Goal: Communication & Community: Answer question/provide support

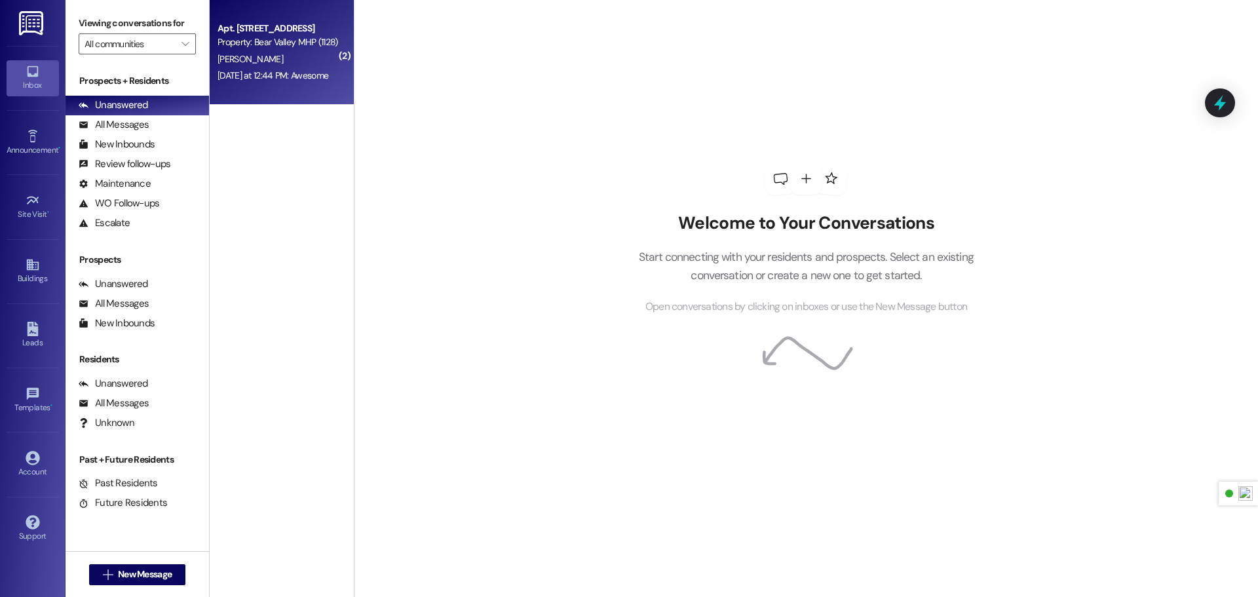
click at [269, 85] on div "Apt. [STREET_ADDRESS] Property: Bear Valley MHP (1128) [PERSON_NAME] [DATE] at …" at bounding box center [282, 52] width 144 height 105
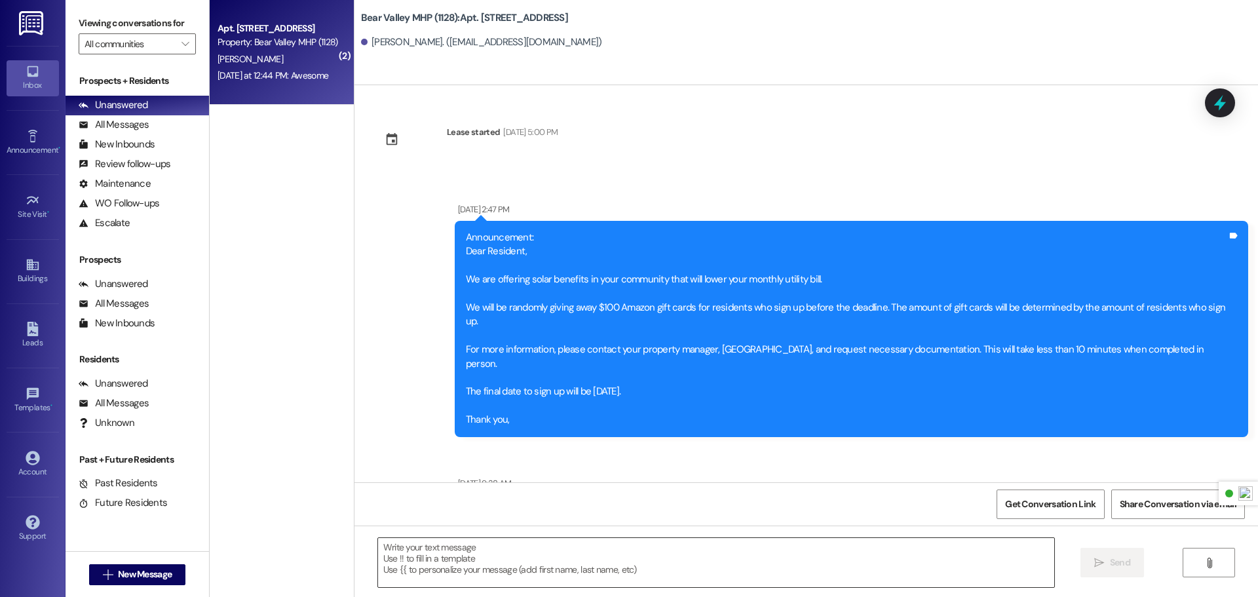
click at [539, 558] on textarea at bounding box center [716, 562] width 676 height 49
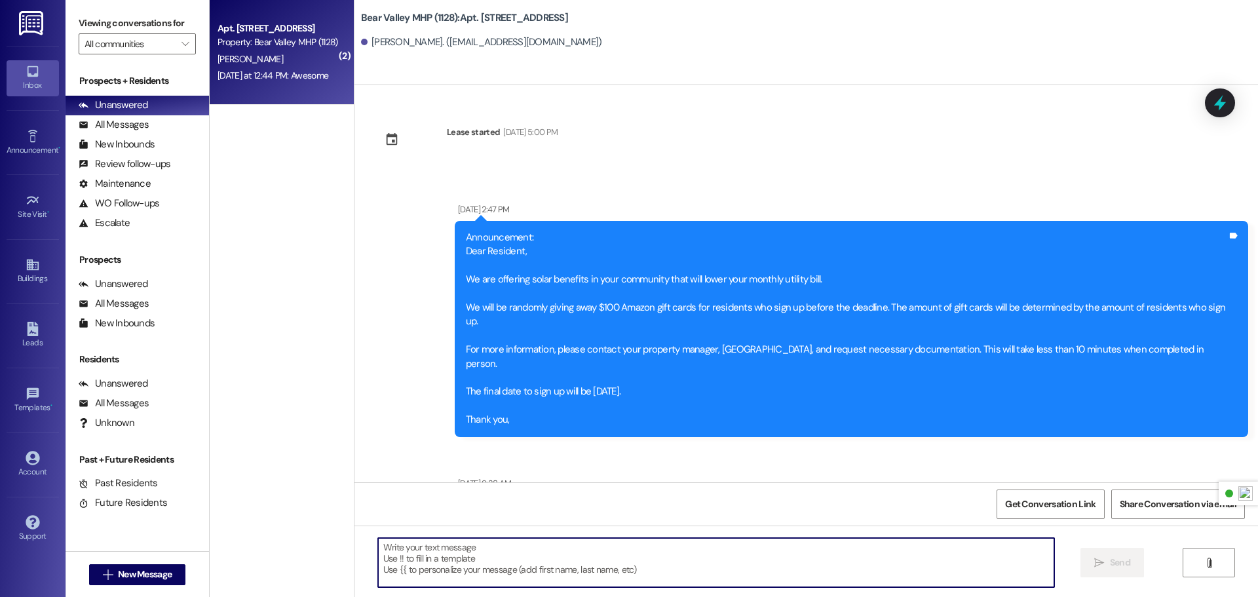
scroll to position [48252, 0]
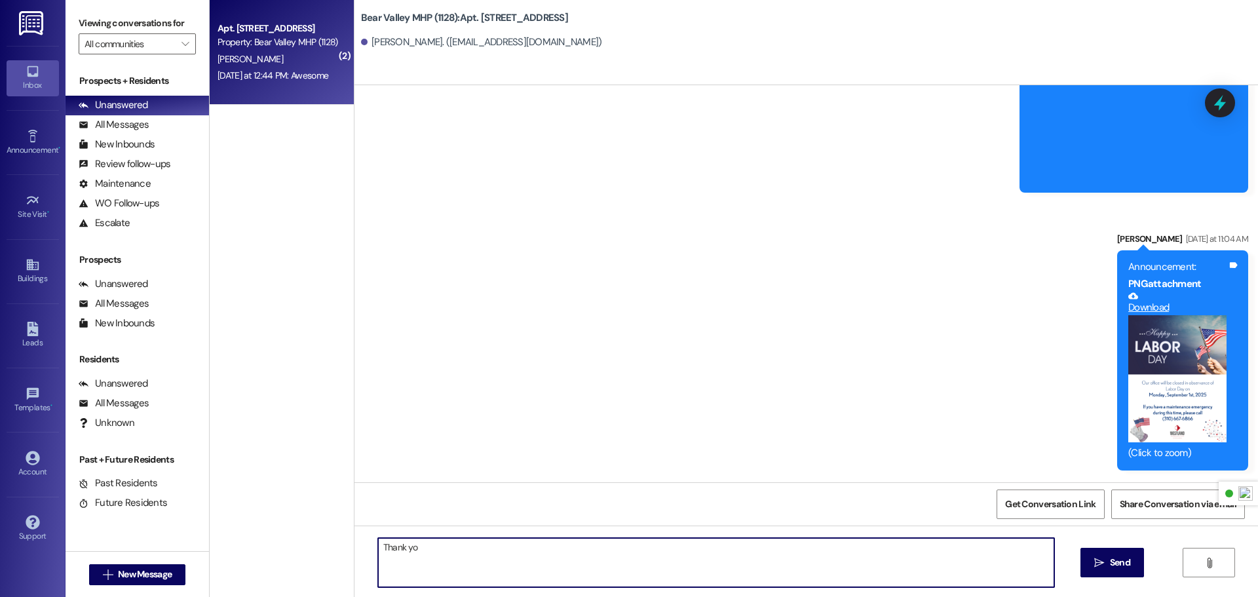
type textarea "Thank you"
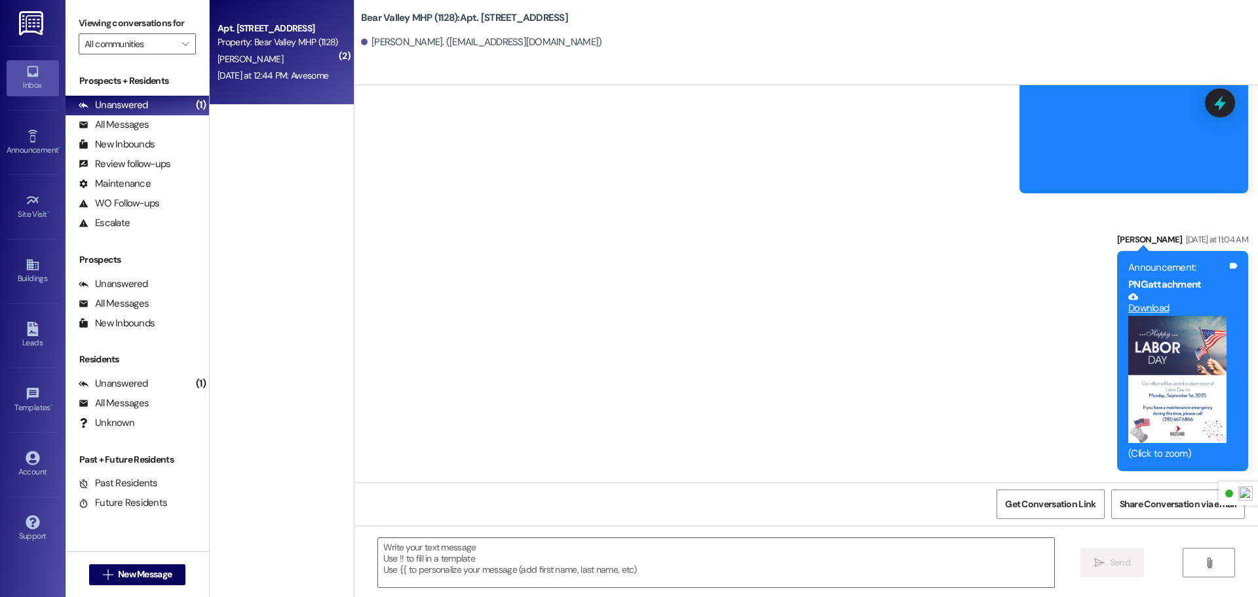
click at [31, 28] on img at bounding box center [32, 23] width 27 height 24
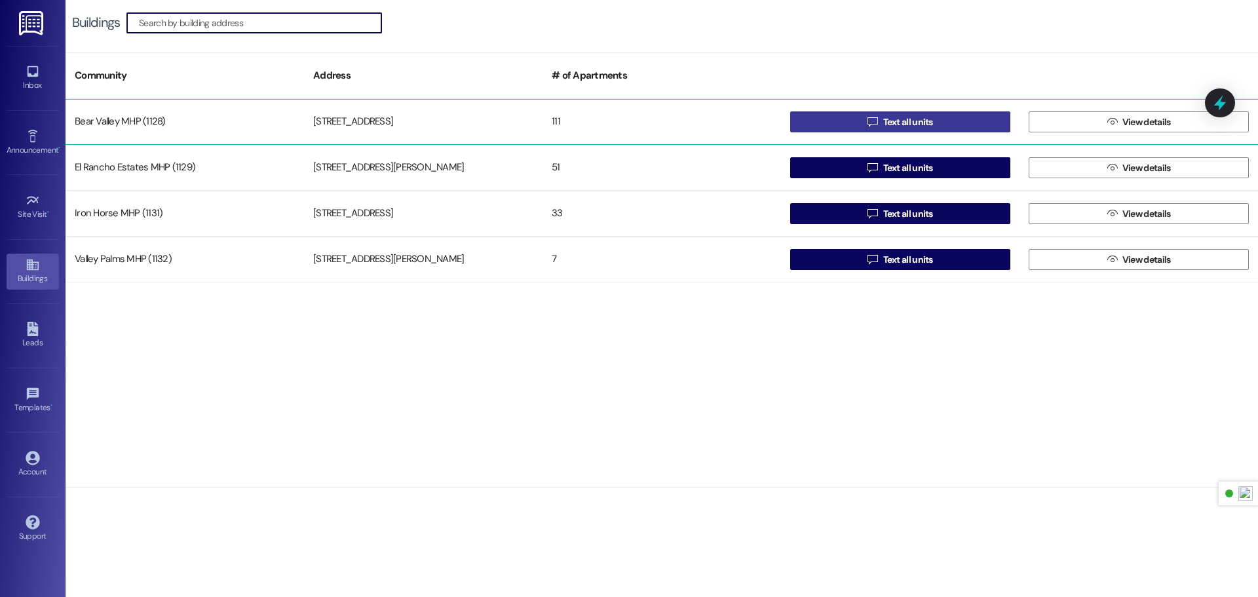
click at [881, 128] on span "Text all units" at bounding box center [908, 122] width 55 height 14
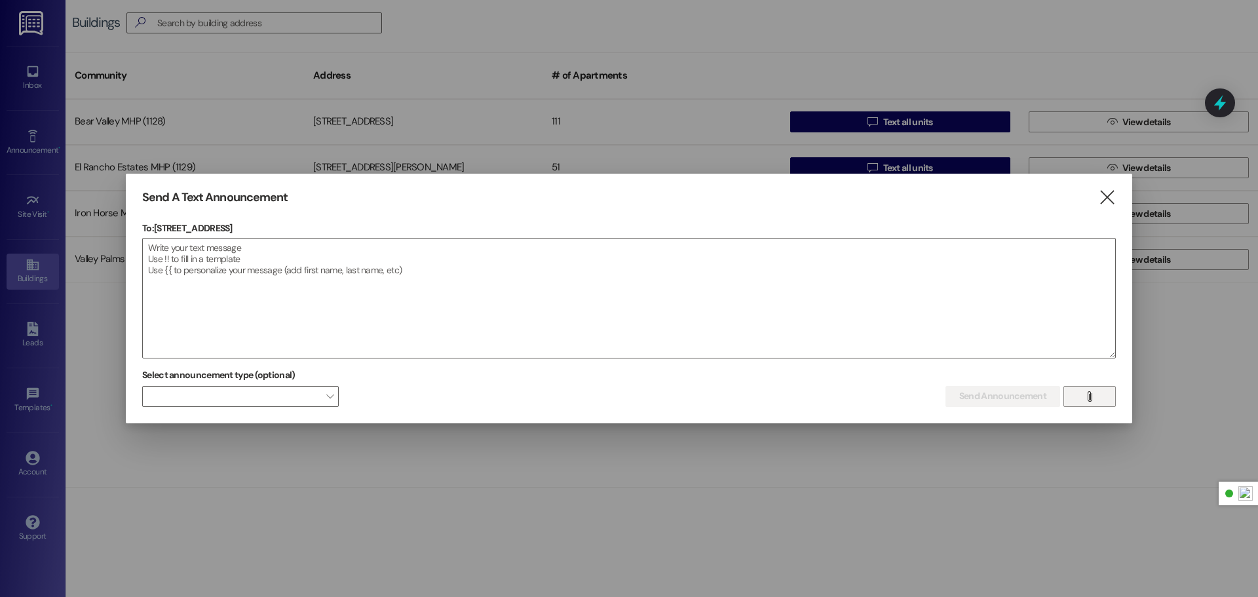
click at [1109, 402] on button "" at bounding box center [1089, 396] width 52 height 21
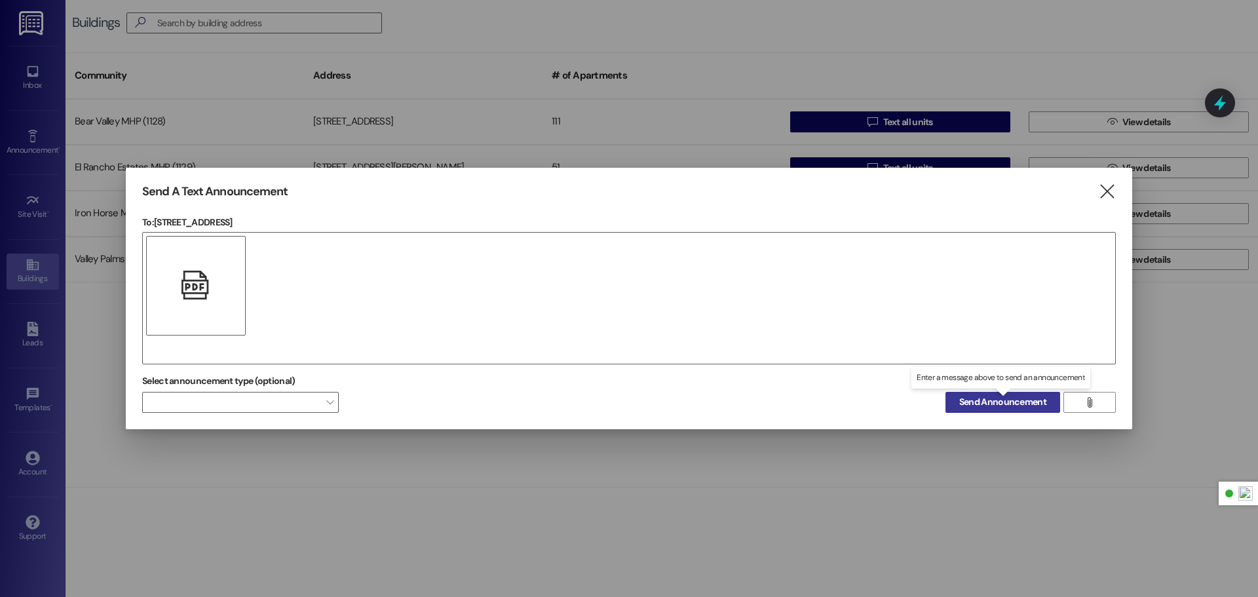
click at [977, 393] on button "Send Announcement" at bounding box center [1003, 402] width 115 height 21
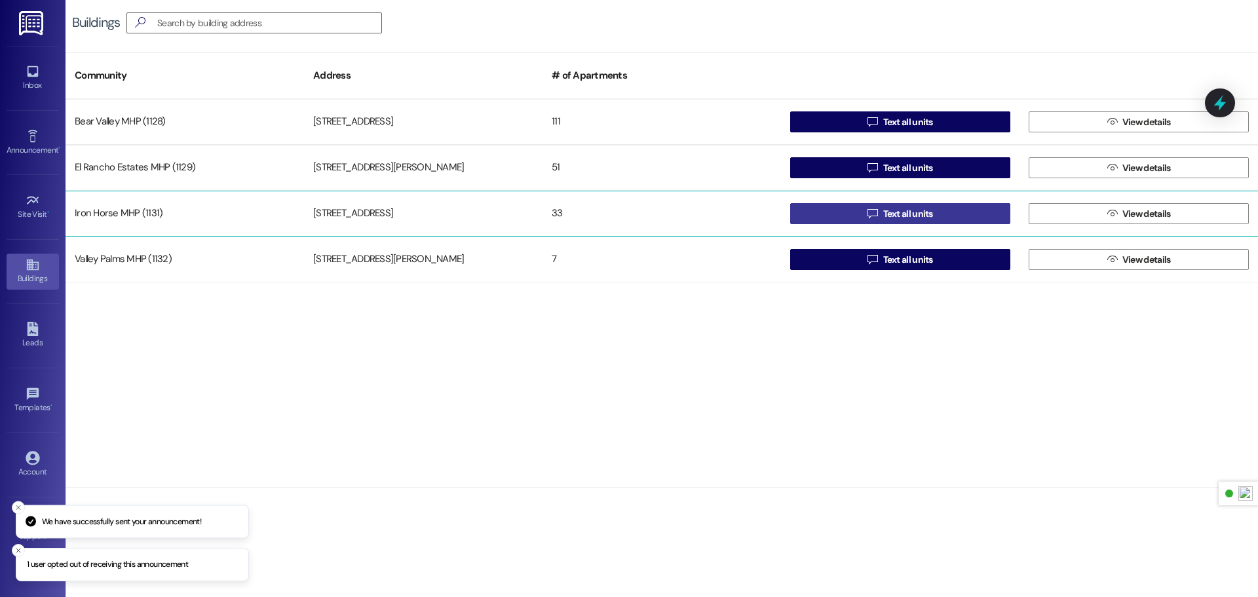
click at [867, 219] on span " Text all units" at bounding box center [900, 214] width 71 height 20
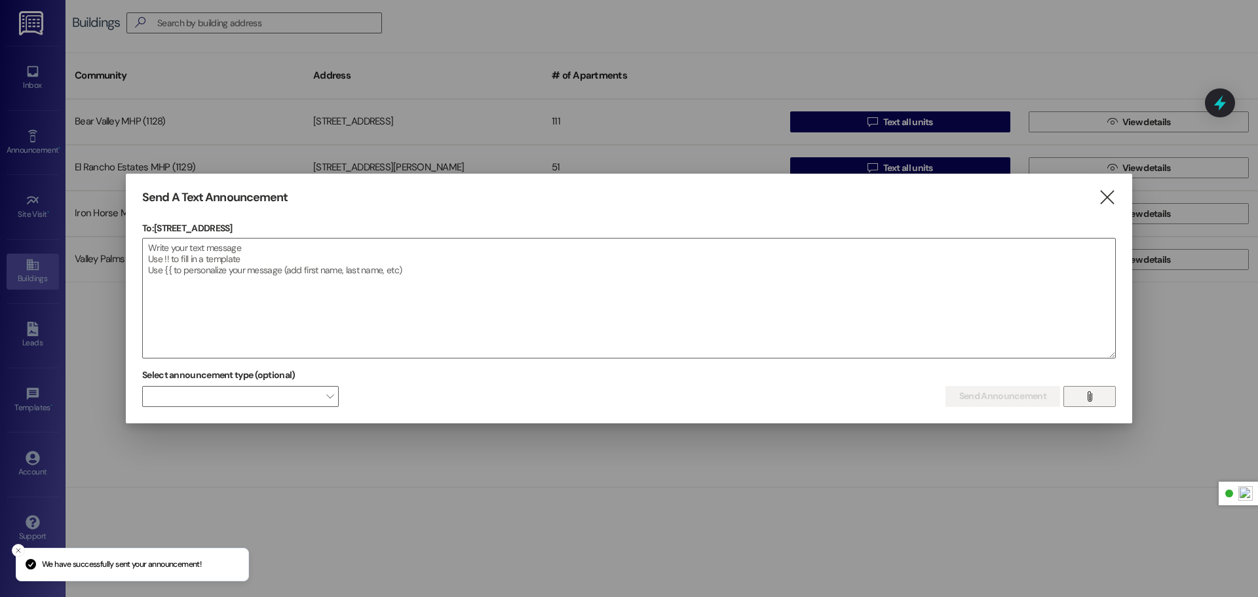
click at [1100, 397] on button "" at bounding box center [1089, 396] width 52 height 21
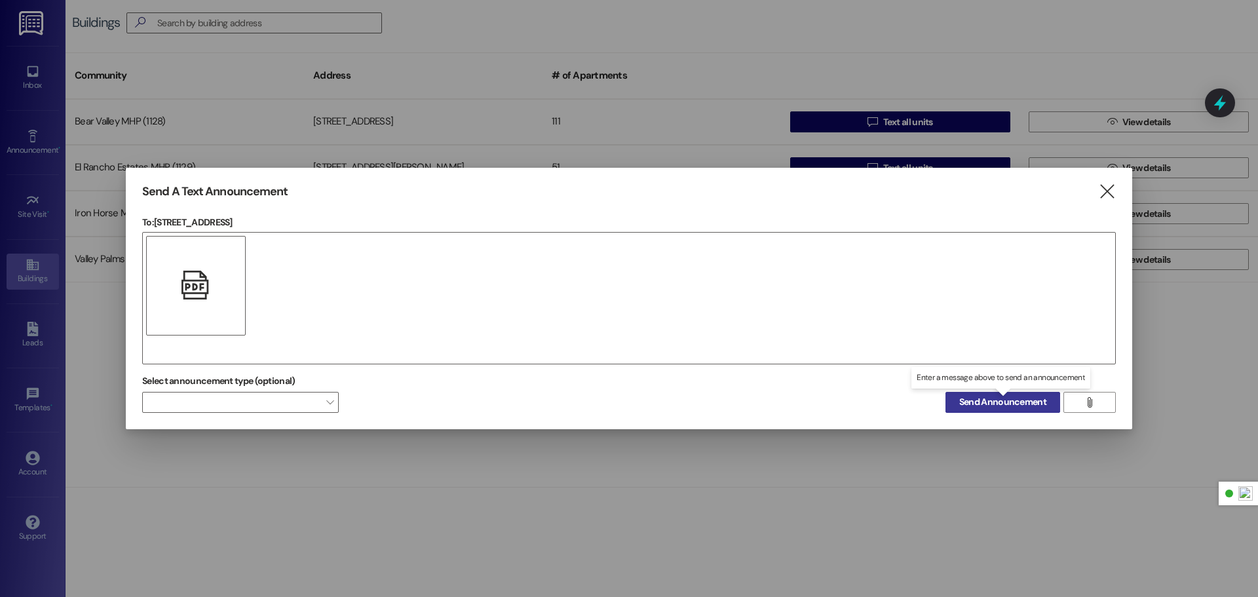
click at [988, 400] on span "Send Announcement" at bounding box center [1002, 402] width 87 height 14
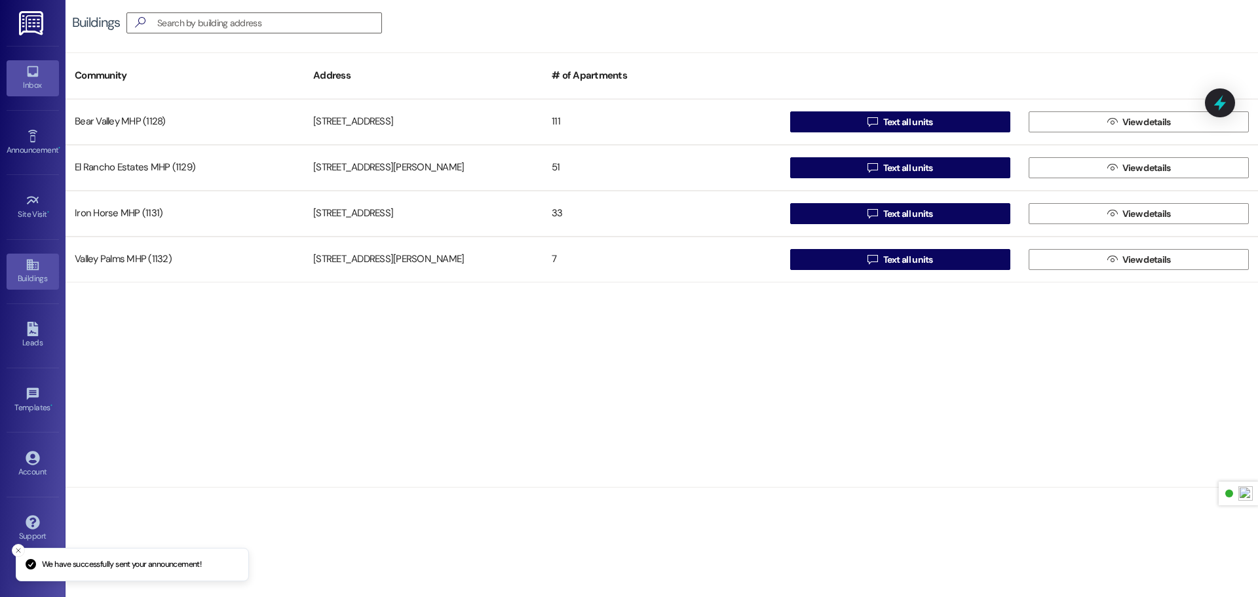
click at [22, 75] on link "Inbox" at bounding box center [33, 77] width 52 height 35
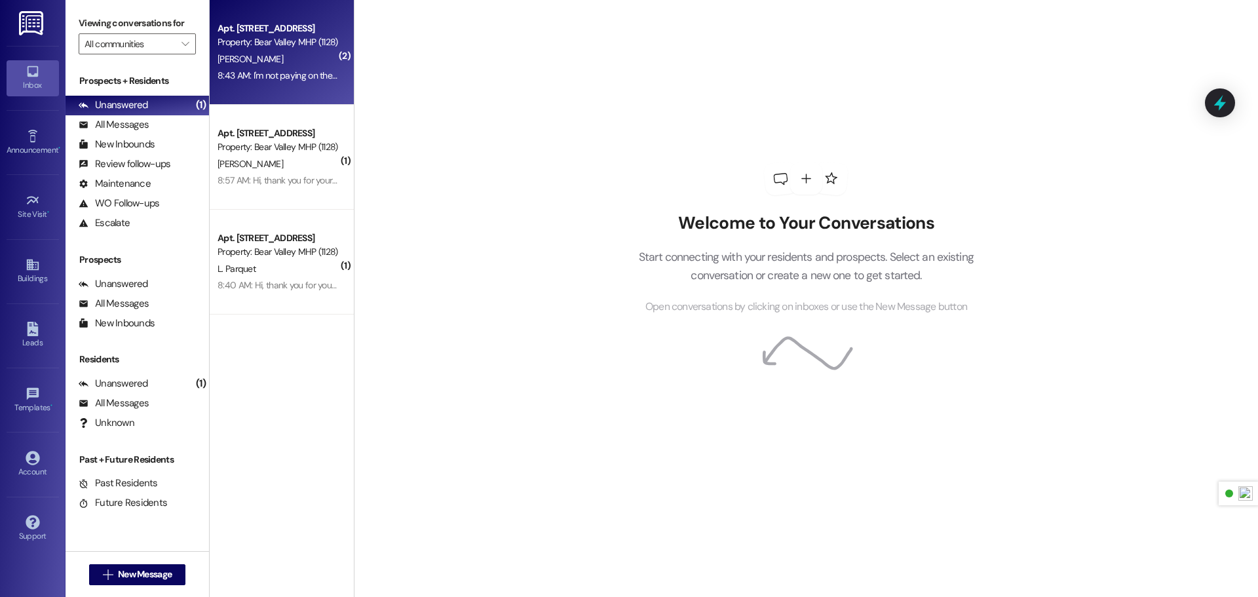
click at [323, 88] on div "Apt. [STREET_ADDRESS] Property: Bear Valley MHP (1128) [PERSON_NAME] 8:43 AM: I…" at bounding box center [282, 52] width 144 height 105
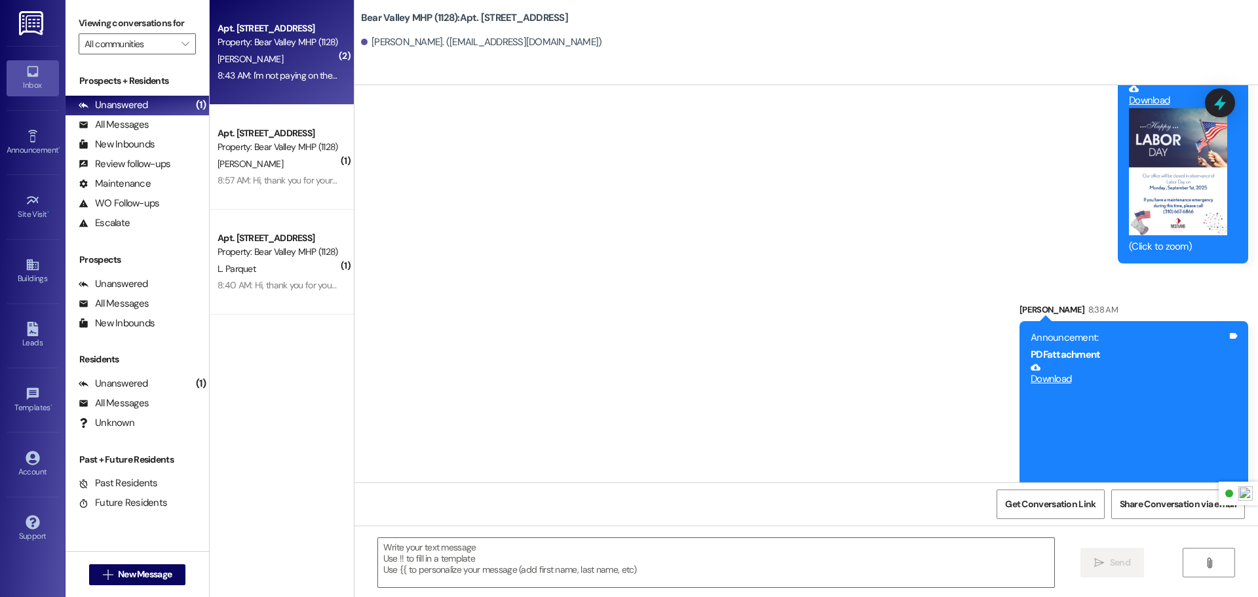
scroll to position [56928, 0]
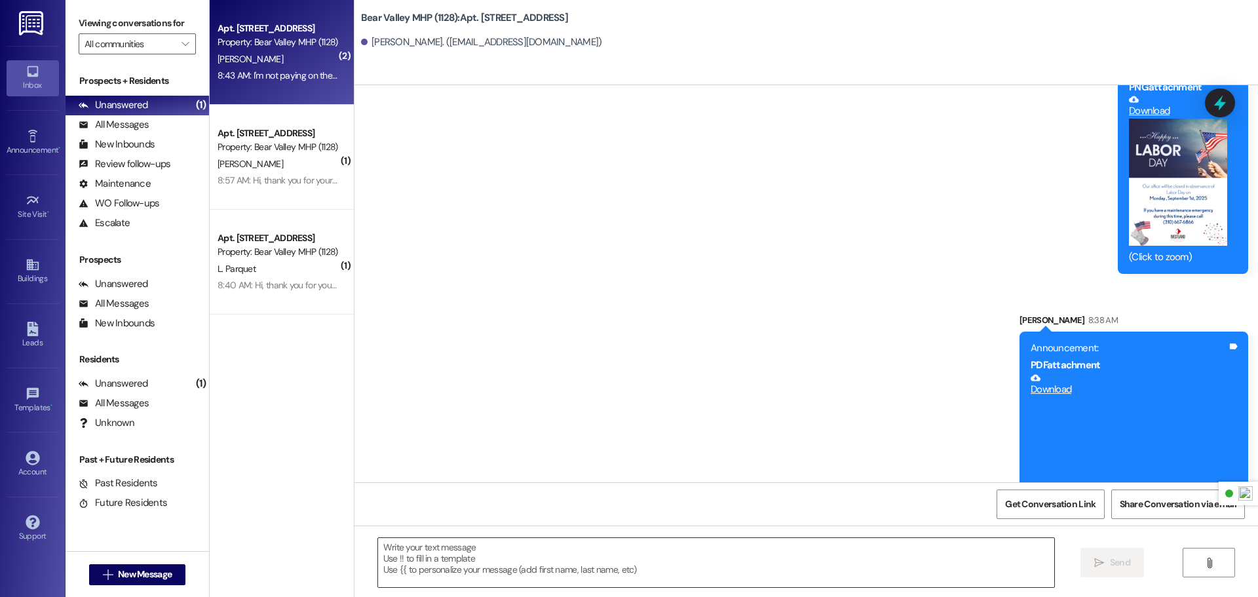
click at [811, 564] on textarea at bounding box center [716, 562] width 676 height 49
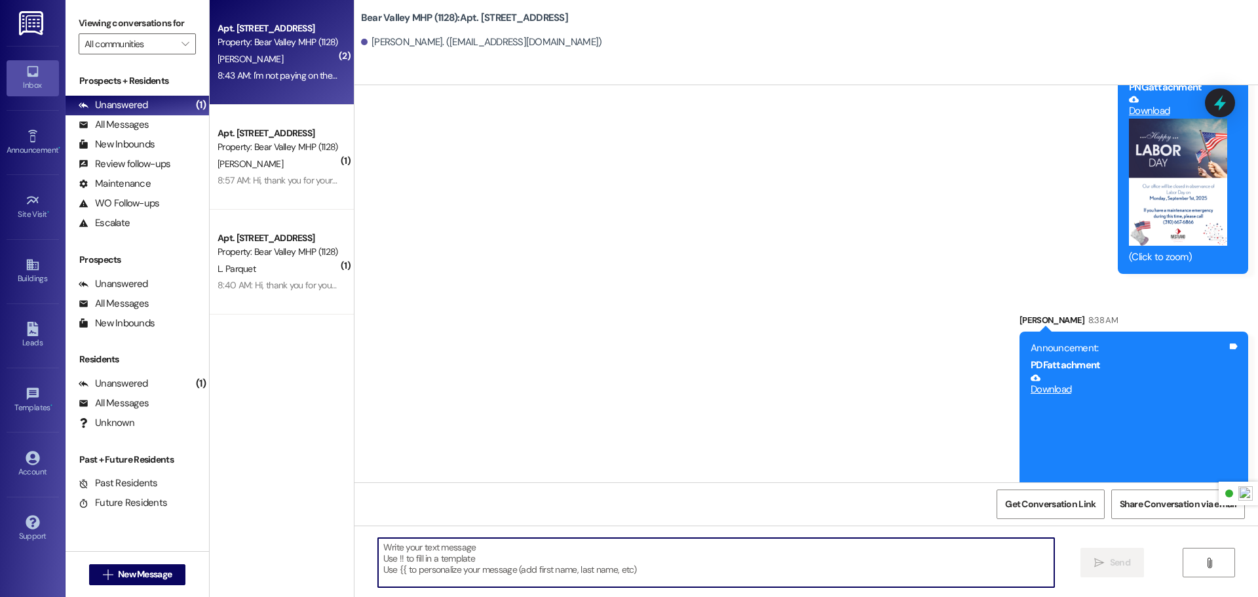
click at [675, 554] on textarea at bounding box center [716, 562] width 676 height 49
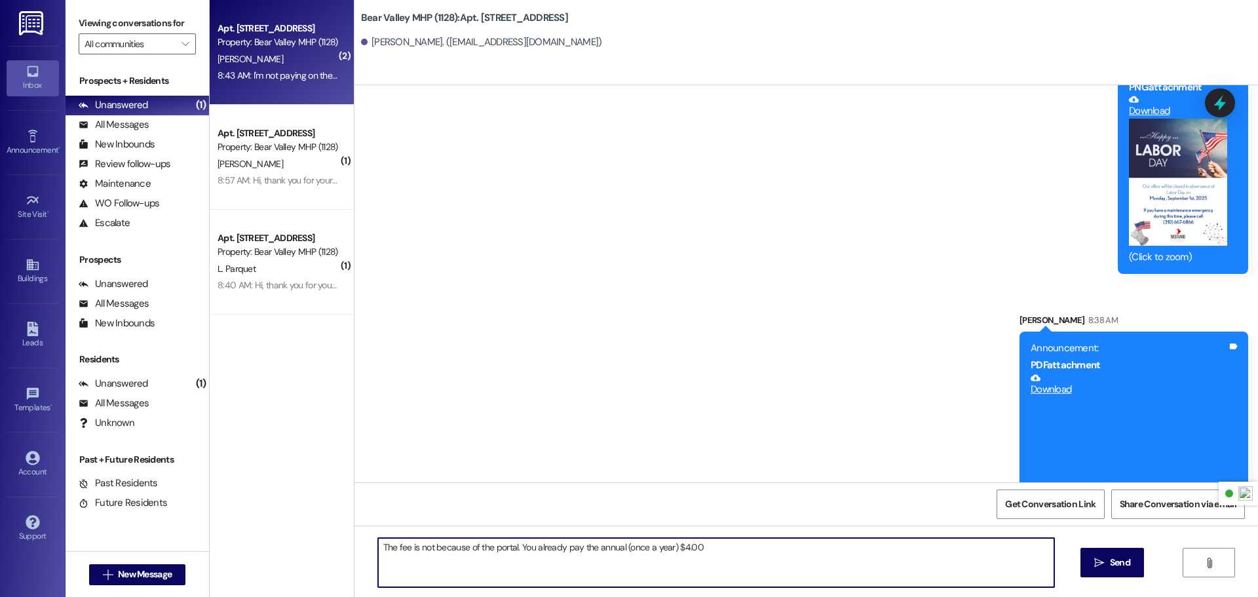
click at [718, 548] on textarea "The fee is not because of the portal. You already pay the annual (once a year) …" at bounding box center [716, 562] width 676 height 49
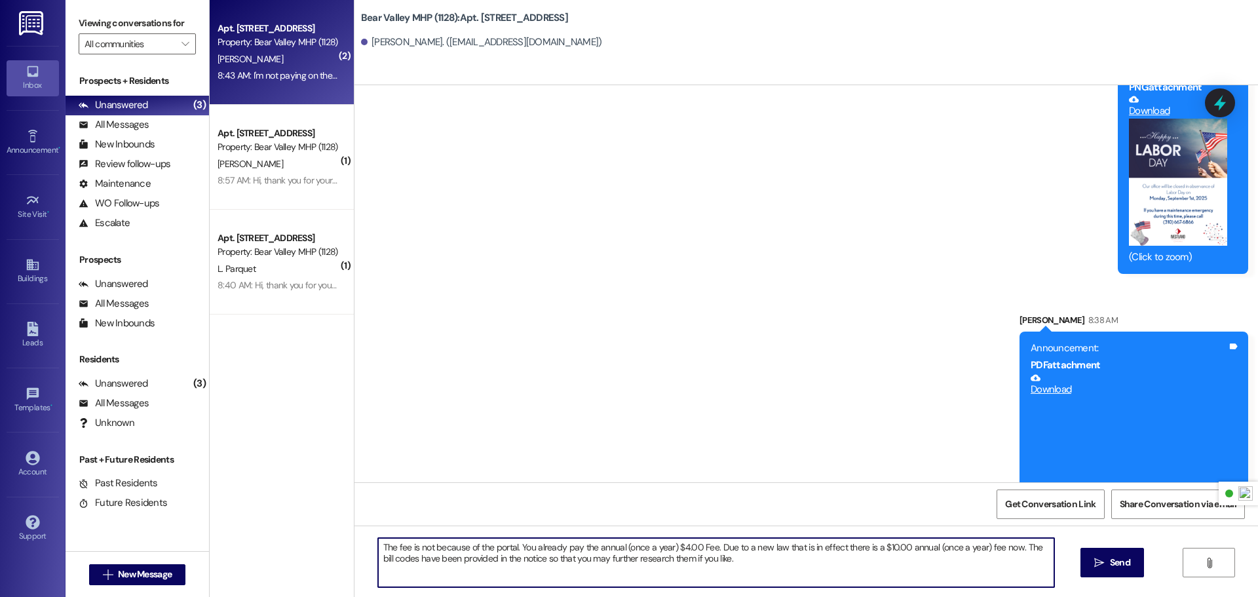
drag, startPoint x: 780, startPoint y: 567, endPoint x: 345, endPoint y: 531, distance: 437.2
click at [345, 531] on div "( 2 ) Apt. [STREET_ADDRESS] Property: Bear Valley MHP (1128) [PERSON_NAME] 8:43…" at bounding box center [734, 298] width 1048 height 597
paste textarea "is notice is to inform you about a new, legally mandated annual fee. Due to a r…"
type textarea "This notice is to inform you about a new, legally mandated annual fee. Due to a…"
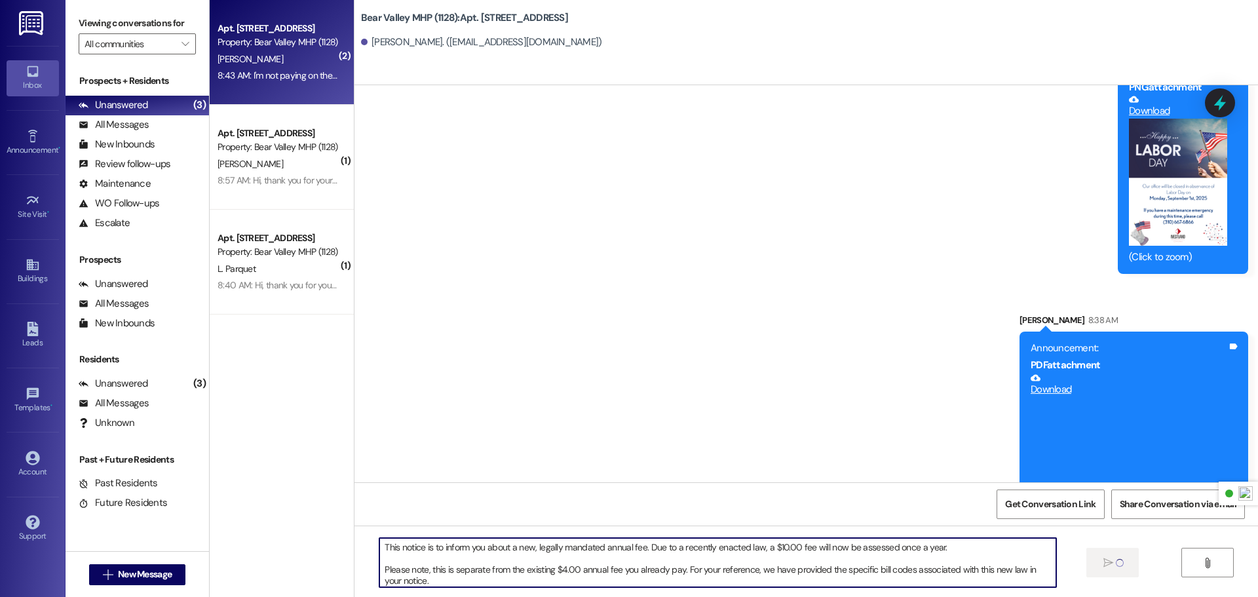
scroll to position [57077, 0]
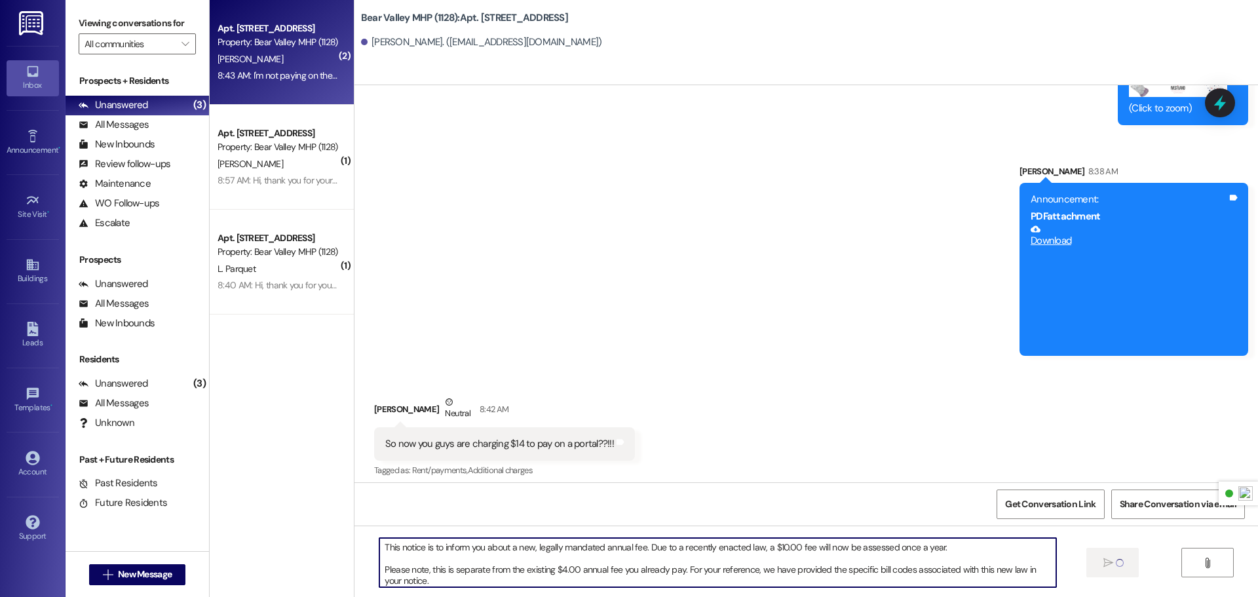
click at [454, 583] on textarea "This notice is to inform you about a new, legally mandated annual fee. Due to a…" at bounding box center [717, 562] width 676 height 49
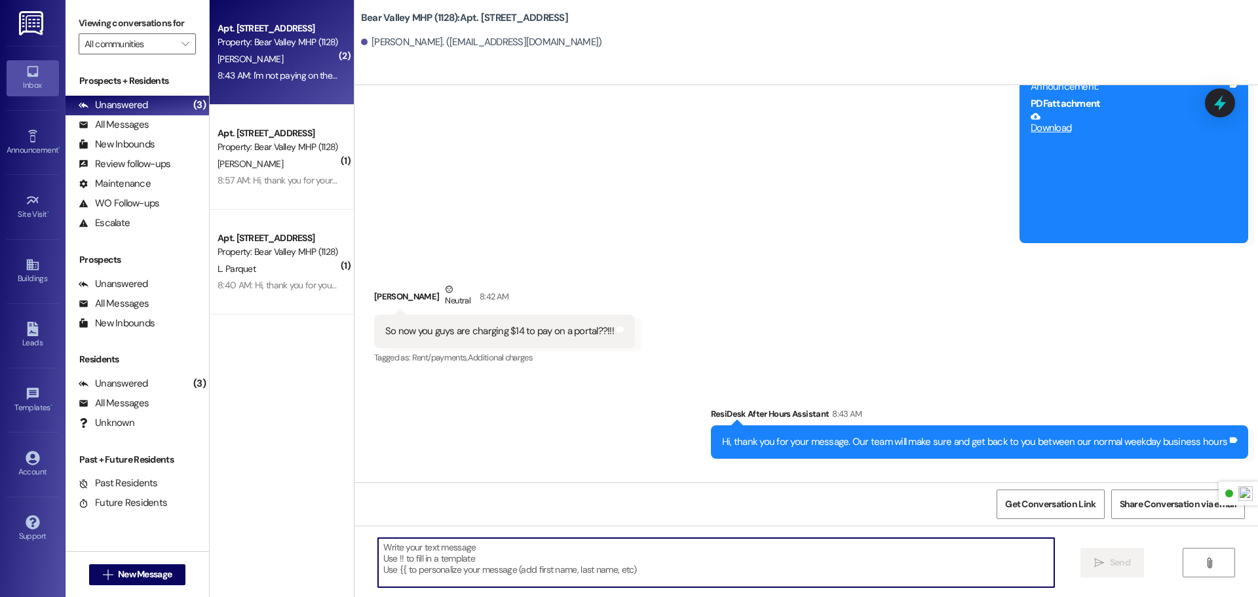
scroll to position [57196, 0]
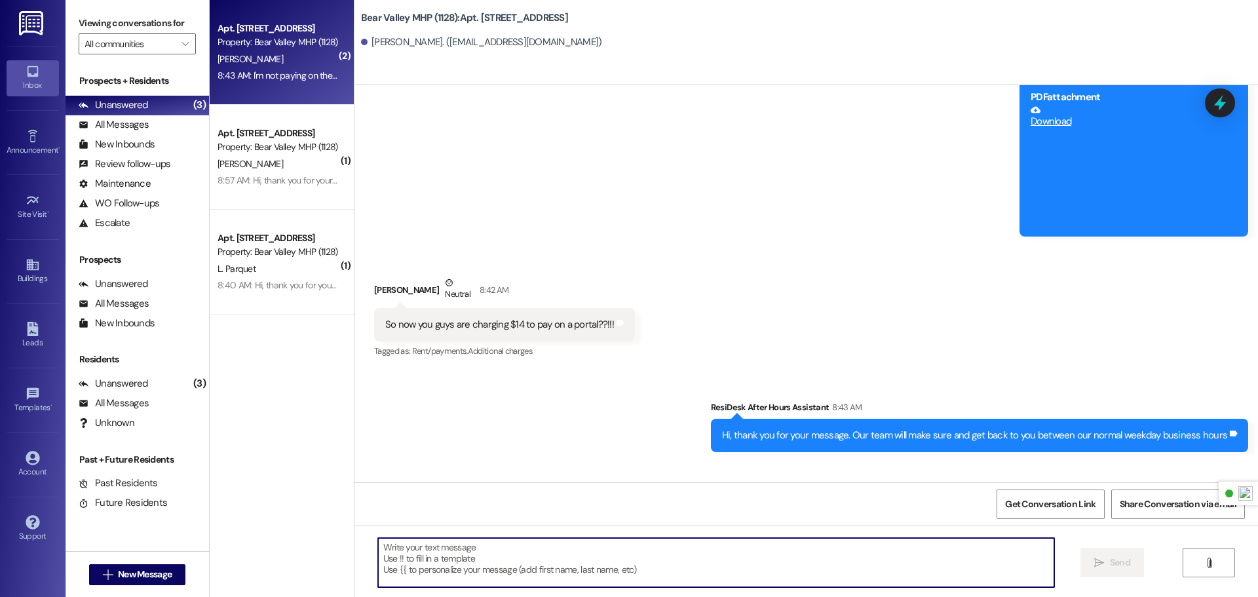
click at [523, 553] on textarea at bounding box center [716, 562] width 676 height 49
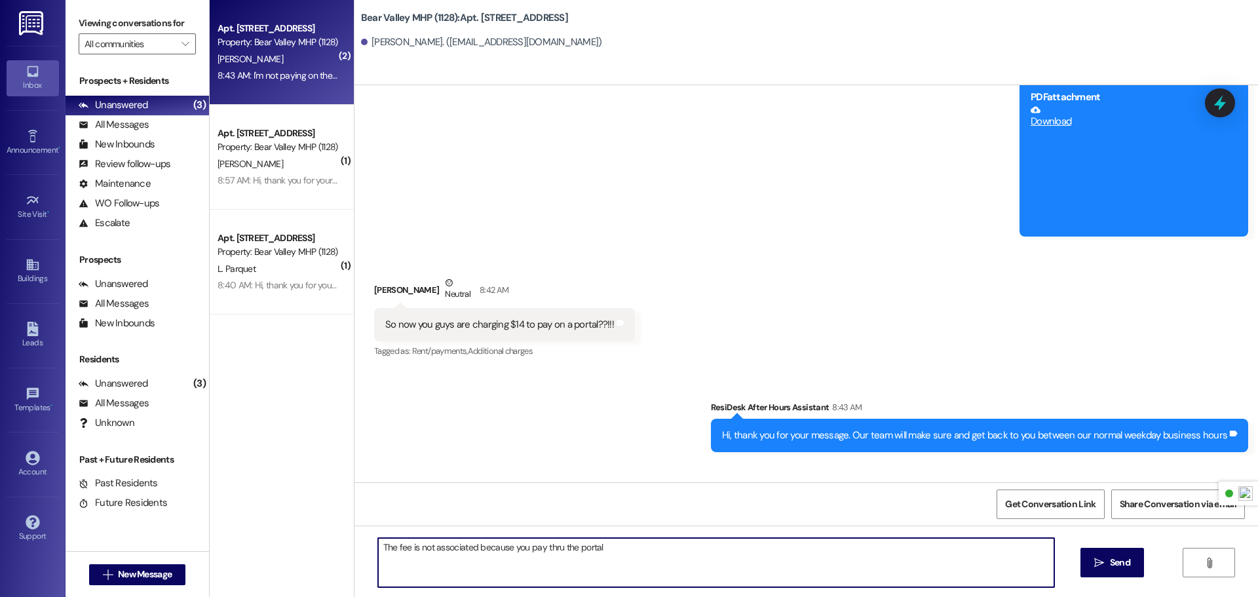
type textarea "The fee is not associated because you pay thru the portal."
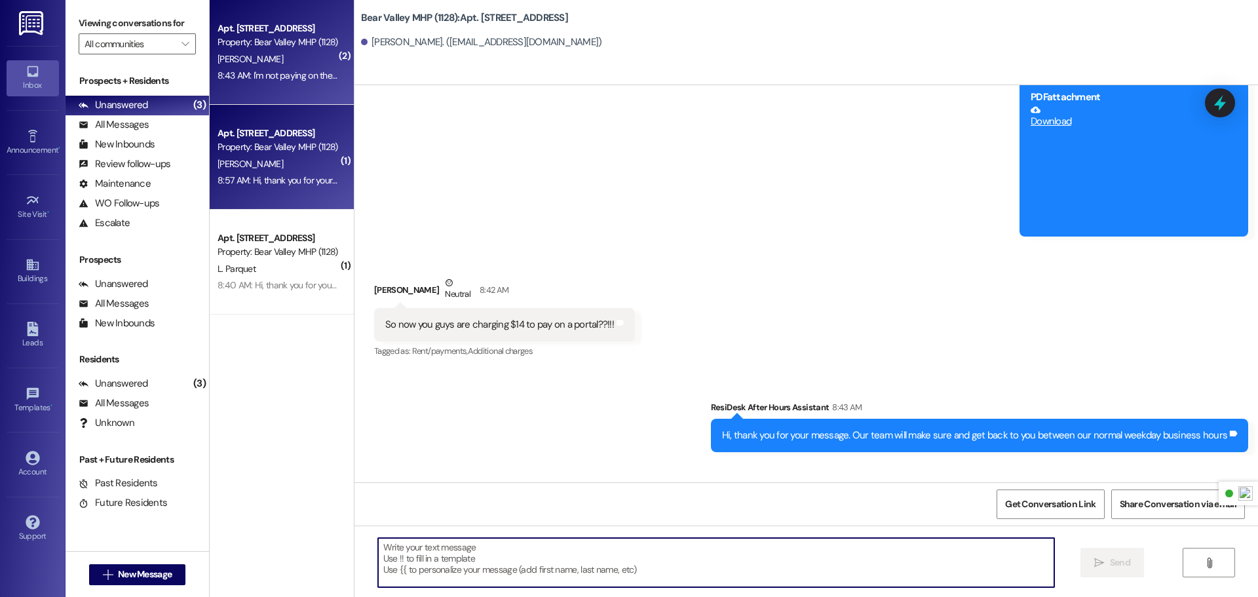
scroll to position [57077, 0]
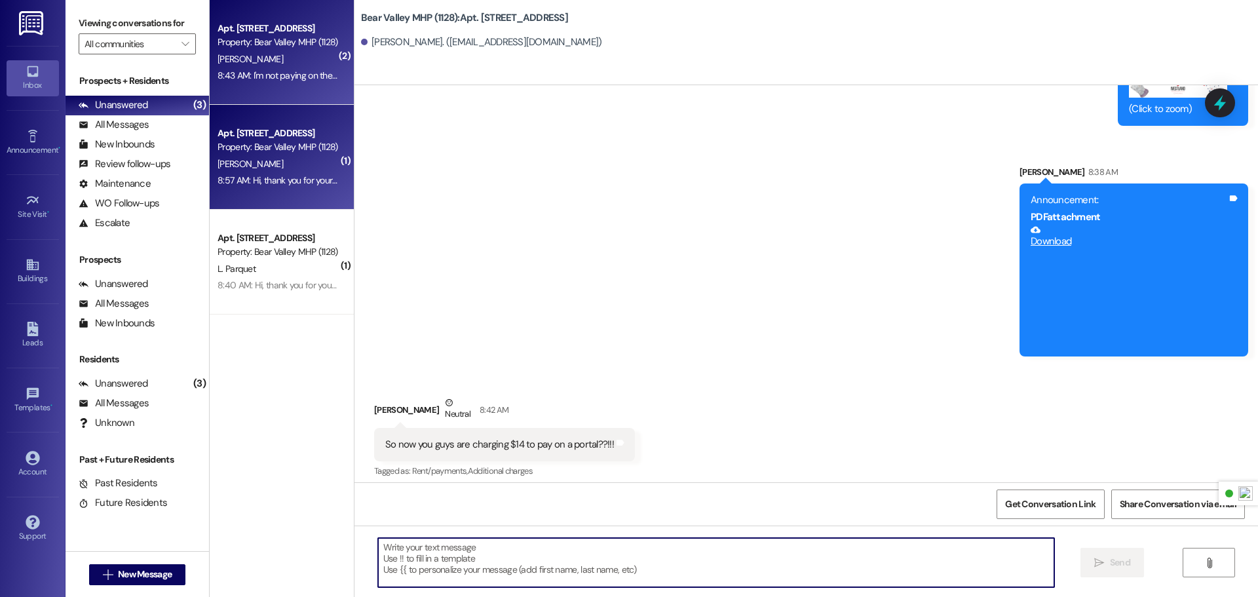
click at [307, 169] on div "[PERSON_NAME]" at bounding box center [278, 164] width 124 height 16
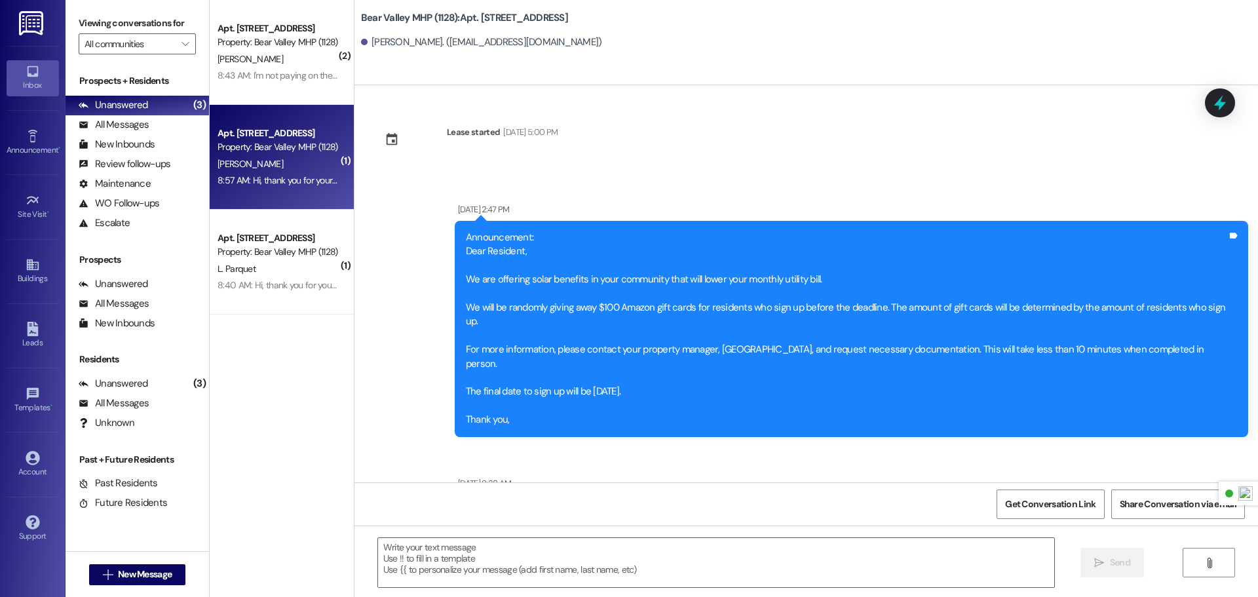
scroll to position [34641, 0]
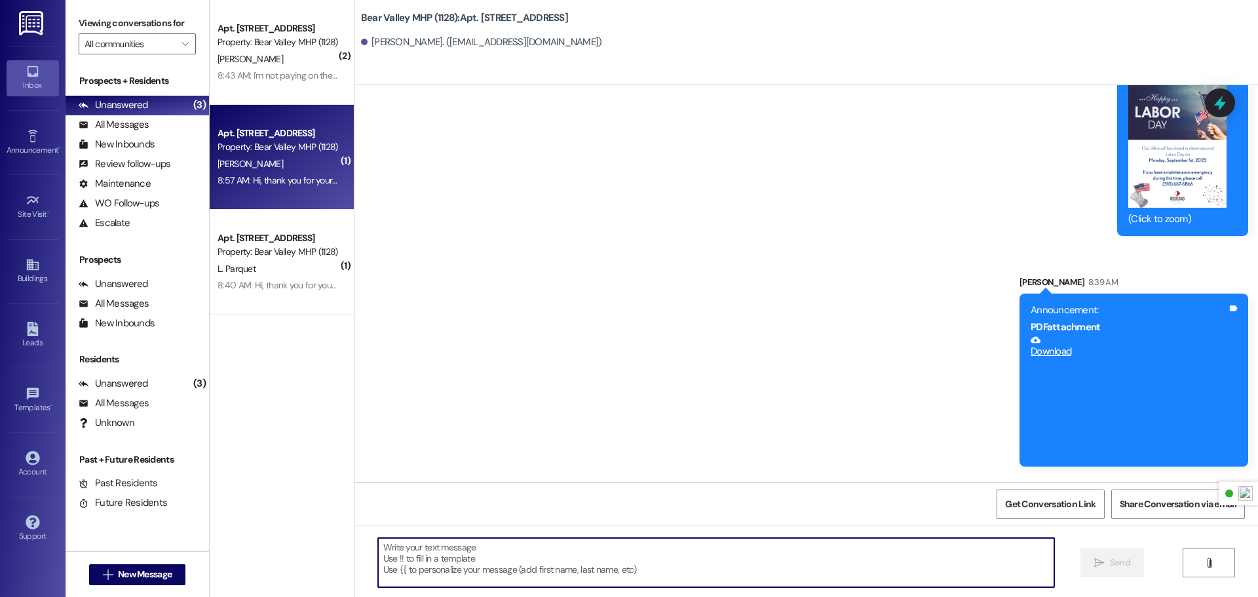
click at [523, 549] on textarea at bounding box center [716, 562] width 676 height 49
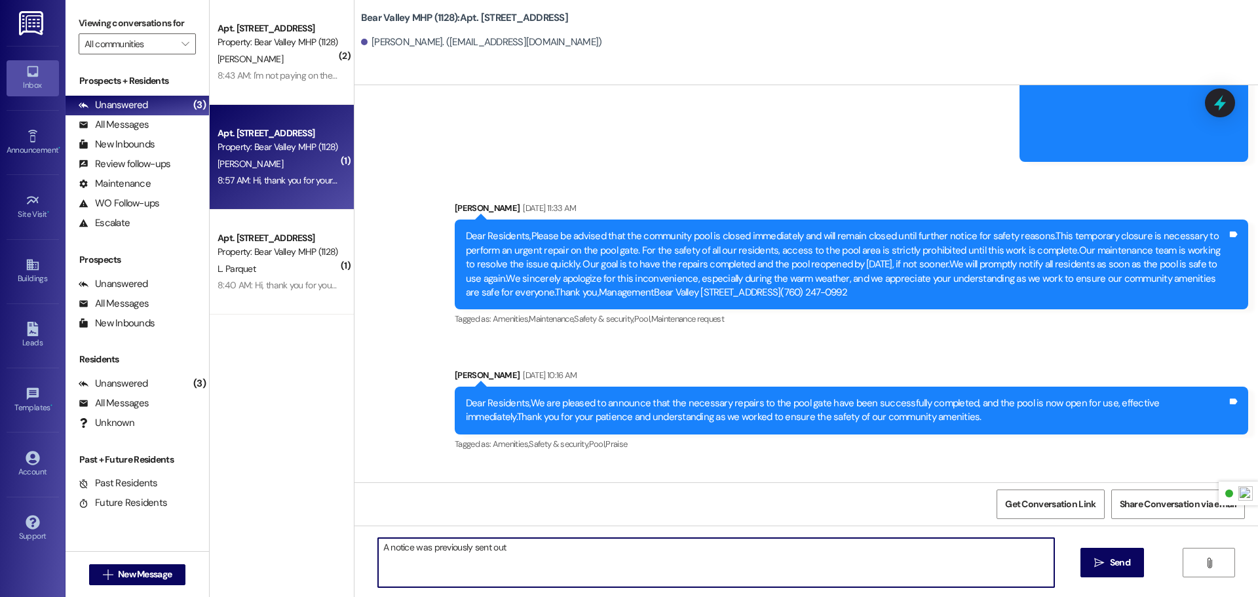
scroll to position [32612, 0]
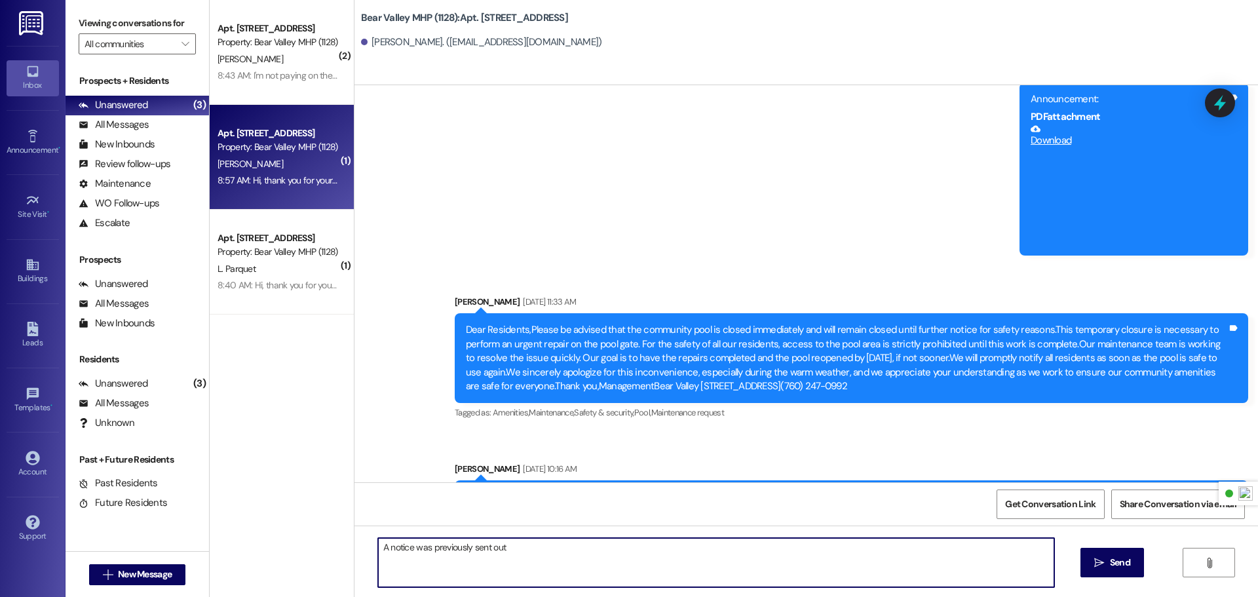
click at [857, 549] on textarea "A notice was previously sent out" at bounding box center [716, 562] width 676 height 49
type textarea "A notice was previously sent out in July of this year for the same issue, we ca…"
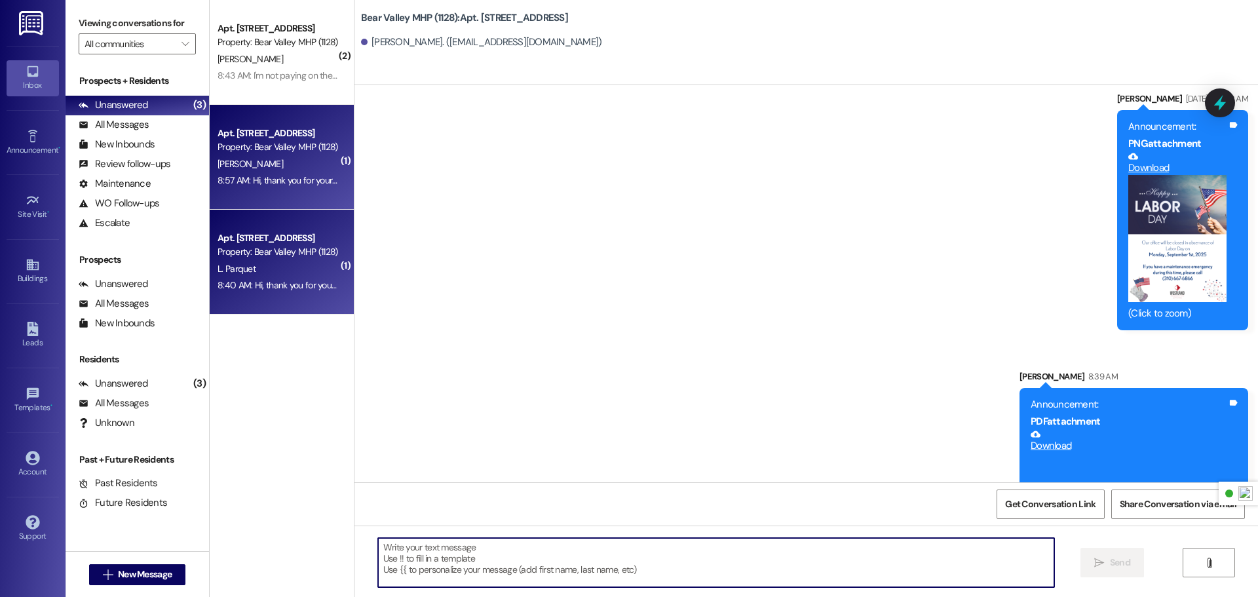
click at [252, 282] on div "8:40 AM: Hi, thank you for your message. Our team will make sure and get back t…" at bounding box center [469, 285] width 503 height 12
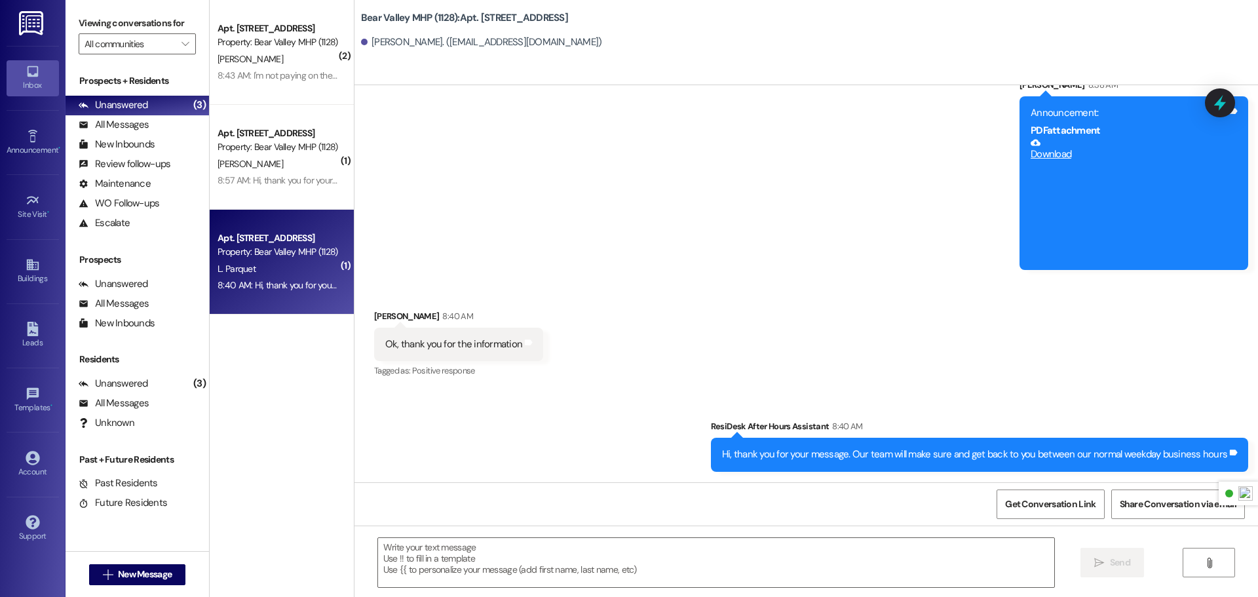
scroll to position [16841, 0]
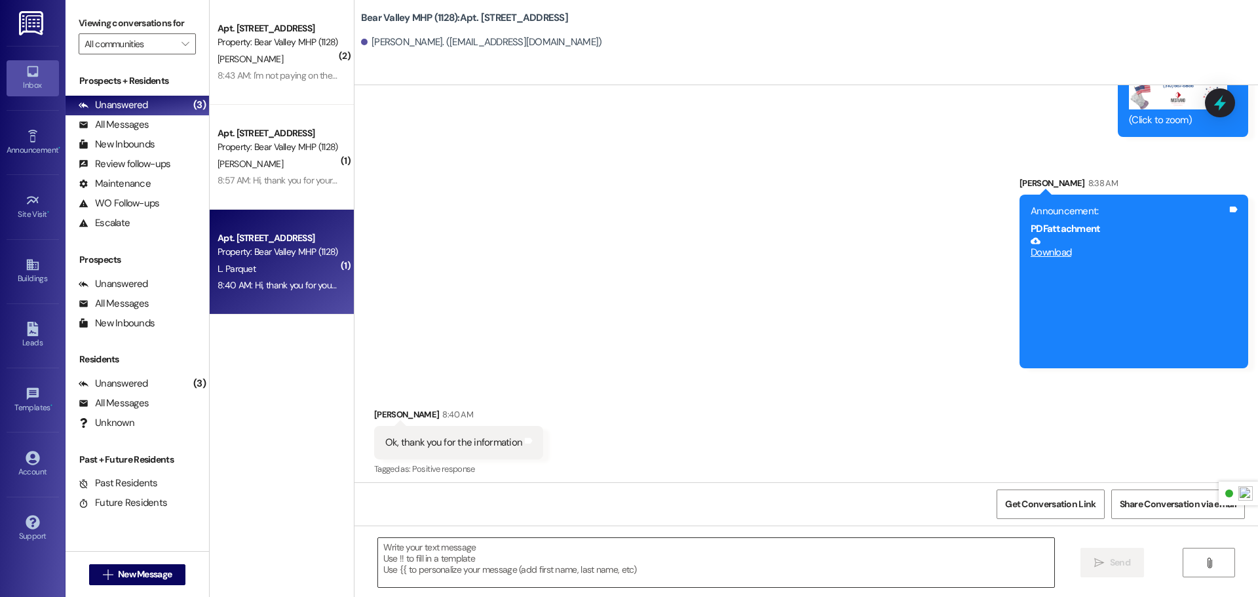
click at [493, 568] on textarea at bounding box center [716, 562] width 676 height 49
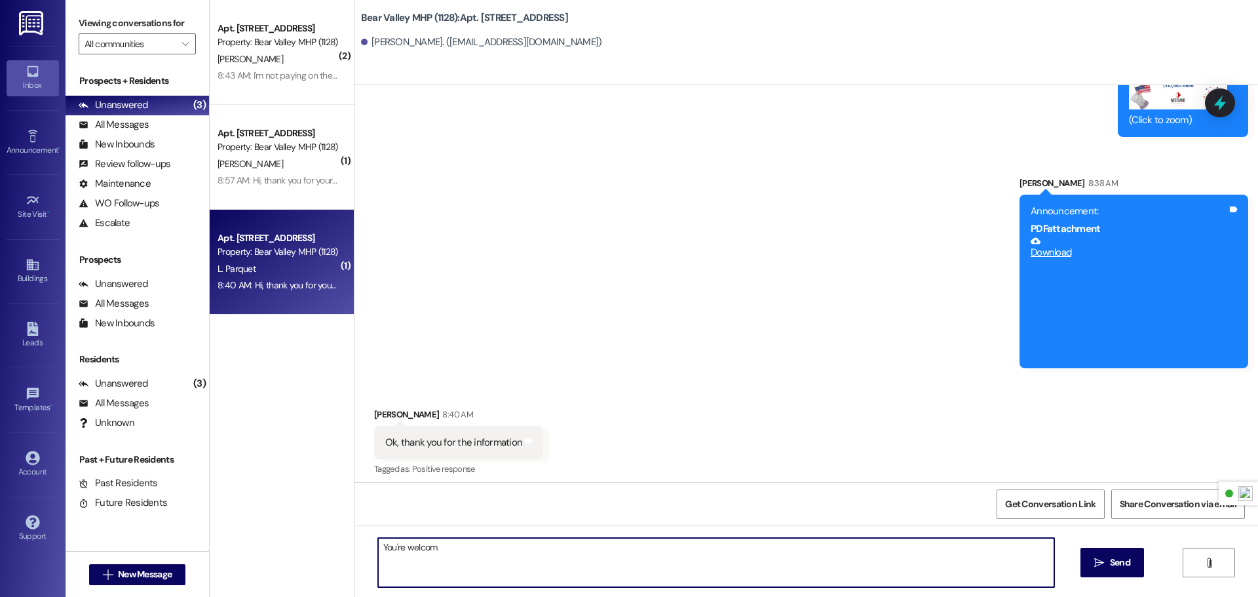
type textarea "You're welcome"
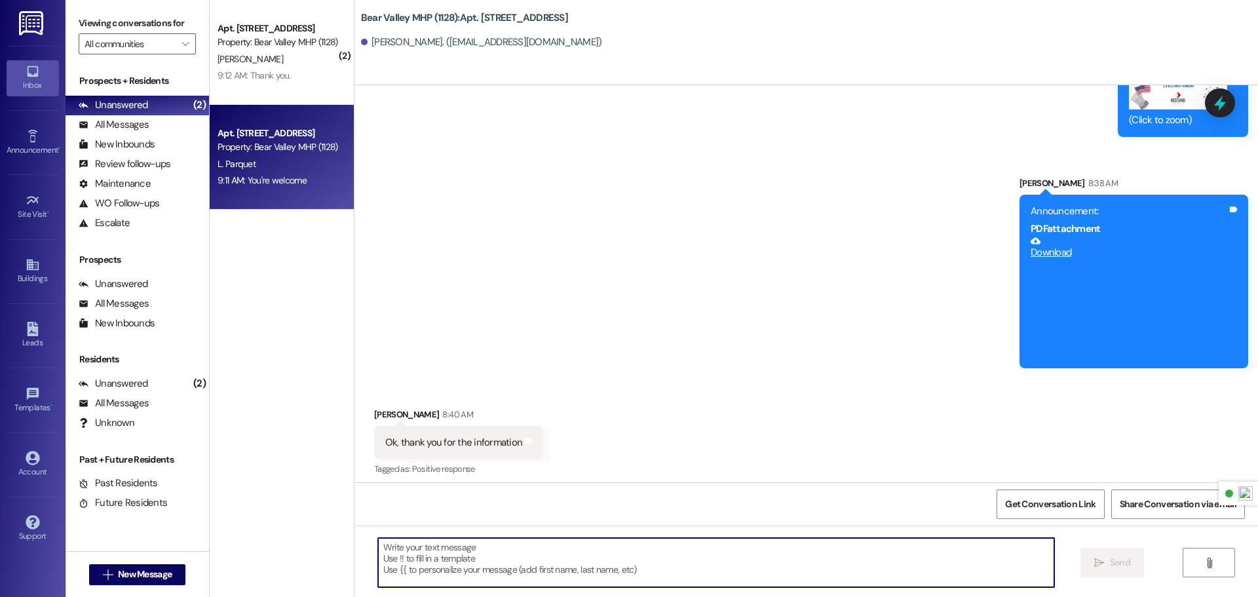
click at [33, 18] on img at bounding box center [32, 23] width 27 height 24
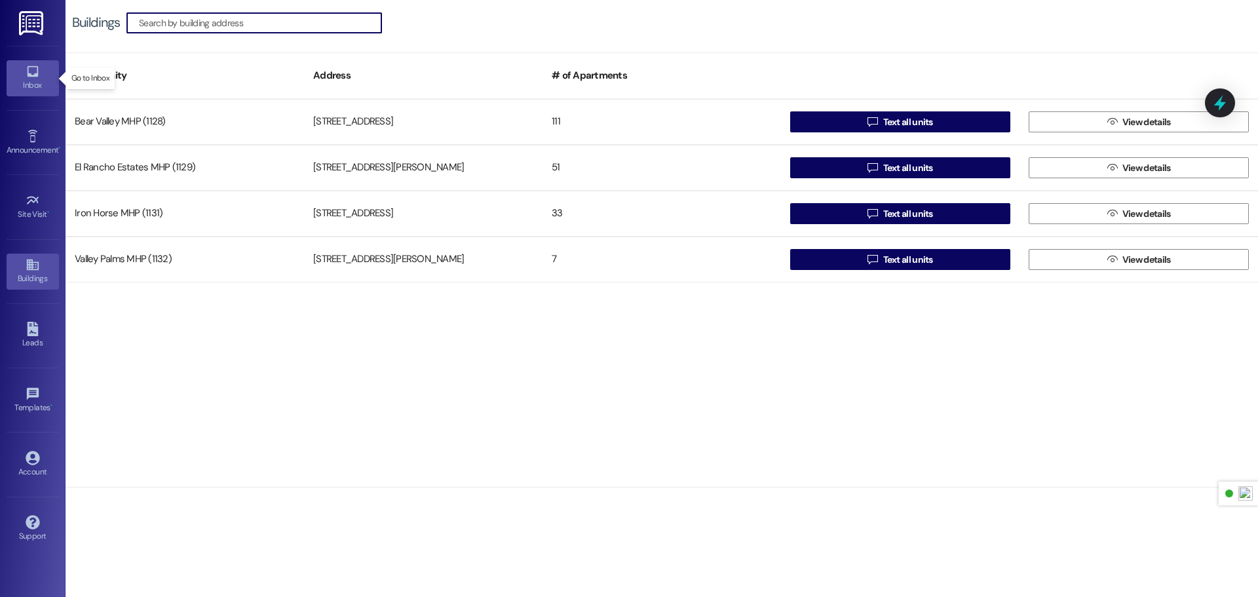
click at [27, 84] on div "Inbox" at bounding box center [33, 85] width 66 height 13
